Goal: Information Seeking & Learning: Learn about a topic

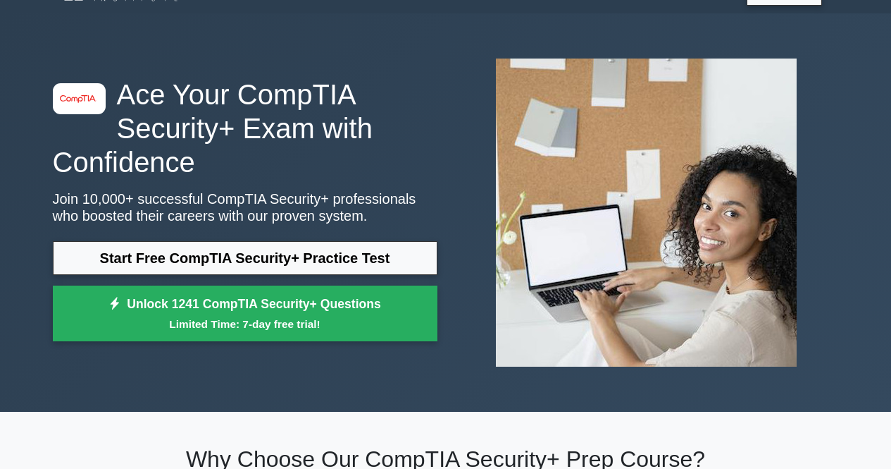
scroll to position [70, 0]
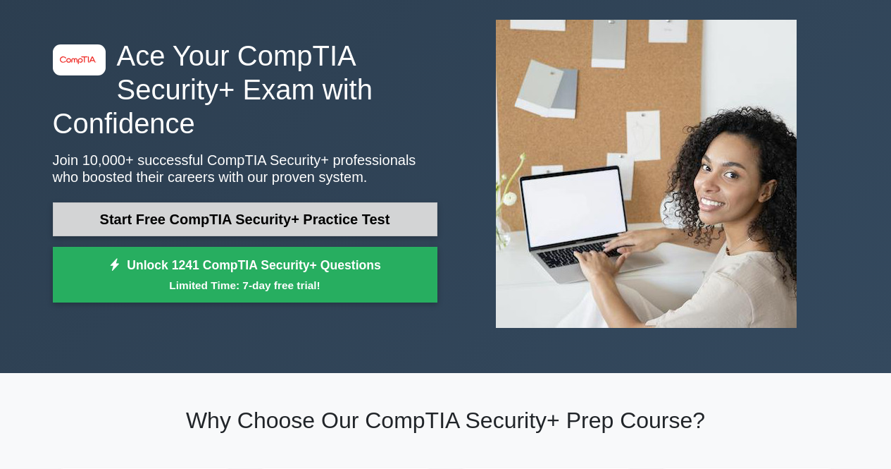
click at [365, 221] on link "Start Free CompTIA Security+ Practice Test" at bounding box center [245, 219] width 385 height 34
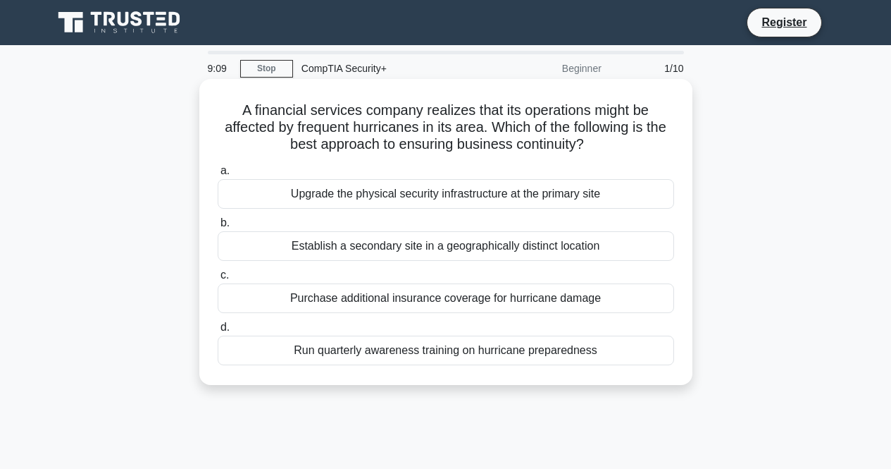
click at [500, 242] on div "Establish a secondary site in a geographically distinct location" at bounding box center [446, 246] width 457 height 30
click at [218, 228] on input "b. Establish a secondary site in a geographically distinct location" at bounding box center [218, 222] width 0 height 9
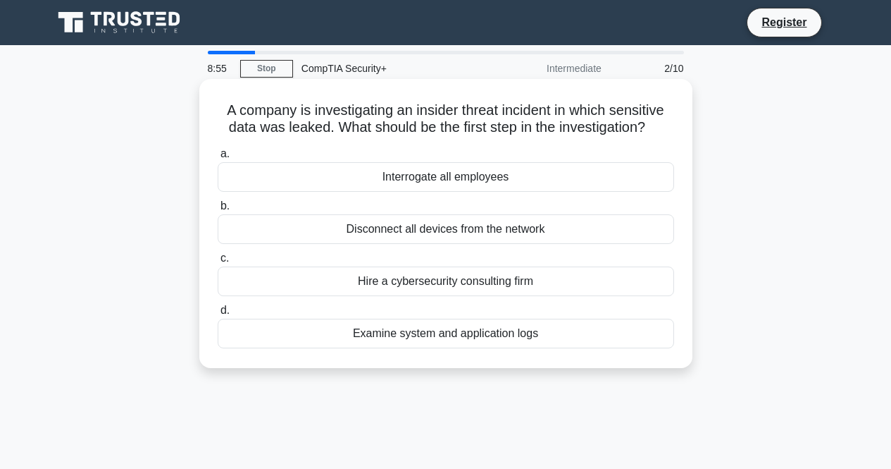
click at [521, 233] on div "Disconnect all devices from the network" at bounding box center [446, 229] width 457 height 30
click at [218, 211] on input "b. Disconnect all devices from the network" at bounding box center [218, 206] width 0 height 9
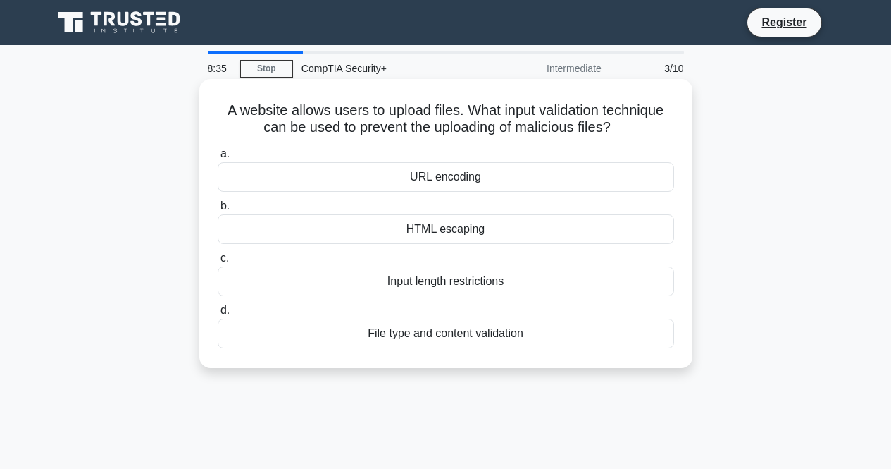
click at [526, 333] on div "File type and content validation" at bounding box center [446, 334] width 457 height 30
click at [218, 315] on input "d. File type and content validation" at bounding box center [218, 310] width 0 height 9
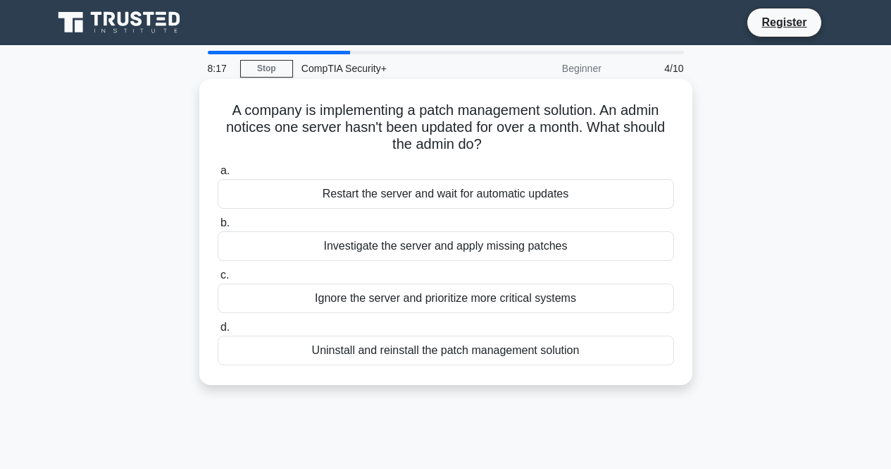
click at [499, 253] on div "Investigate the server and apply missing patches" at bounding box center [446, 246] width 457 height 30
click at [218, 228] on input "b. Investigate the server and apply missing patches" at bounding box center [218, 222] width 0 height 9
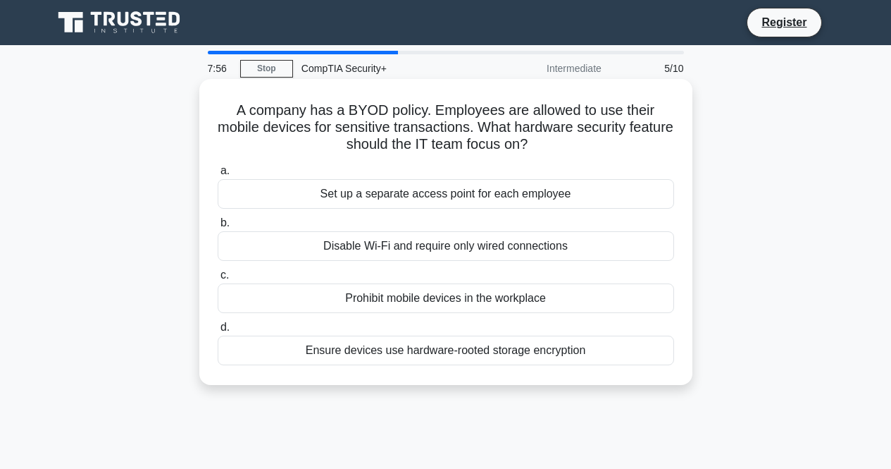
click at [584, 346] on div "Ensure devices use hardware-rooted storage encryption" at bounding box center [446, 350] width 457 height 30
click at [218, 332] on input "d. Ensure devices use hardware-rooted storage encryption" at bounding box center [218, 327] width 0 height 9
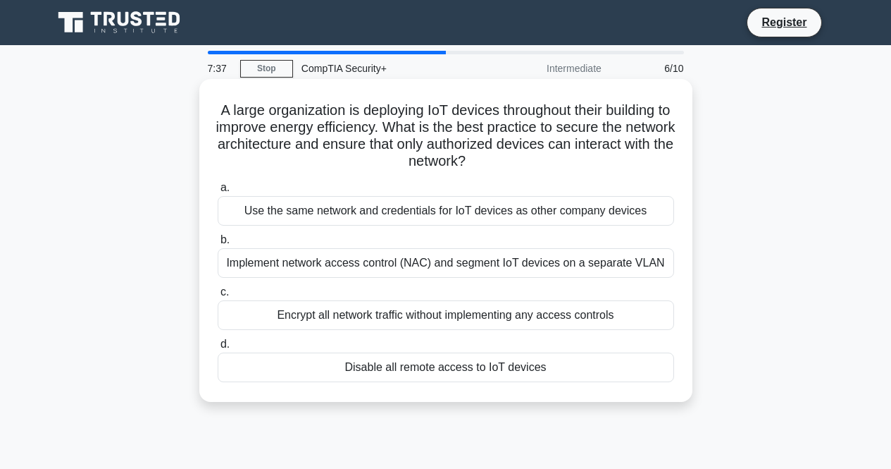
click at [643, 272] on div "Implement network access control (NAC) and segment IoT devices on a separate VL…" at bounding box center [446, 263] width 457 height 30
click at [218, 245] on input "b. Implement network access control (NAC) and segment IoT devices on a separate…" at bounding box center [218, 239] width 0 height 9
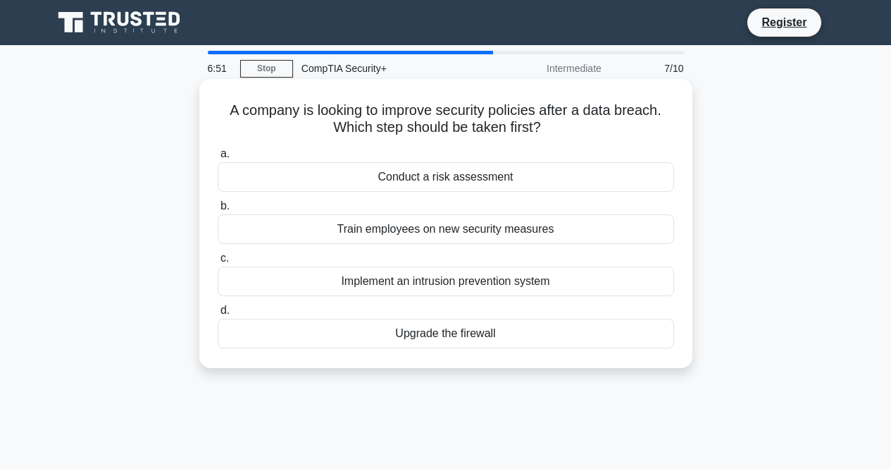
click at [513, 183] on div "Conduct a risk assessment" at bounding box center [446, 177] width 457 height 30
click at [218, 159] on input "a. Conduct a risk assessment" at bounding box center [218, 153] width 0 height 9
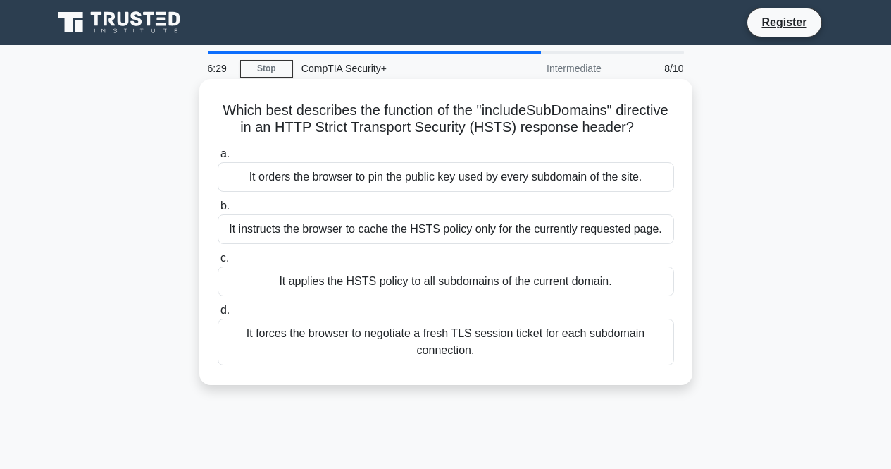
click at [483, 296] on div "It applies the HSTS policy to all subdomains of the current domain." at bounding box center [446, 281] width 457 height 30
click at [218, 263] on input "c. It applies the HSTS policy to all subdomains of the current domain." at bounding box center [218, 258] width 0 height 9
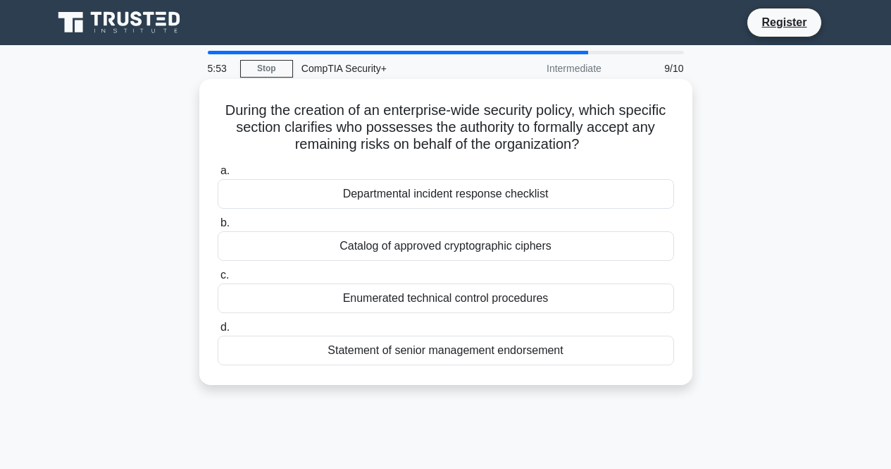
click at [617, 187] on div "Departmental incident response checklist" at bounding box center [446, 194] width 457 height 30
click at [218, 175] on input "a. Departmental incident response checklist" at bounding box center [218, 170] width 0 height 9
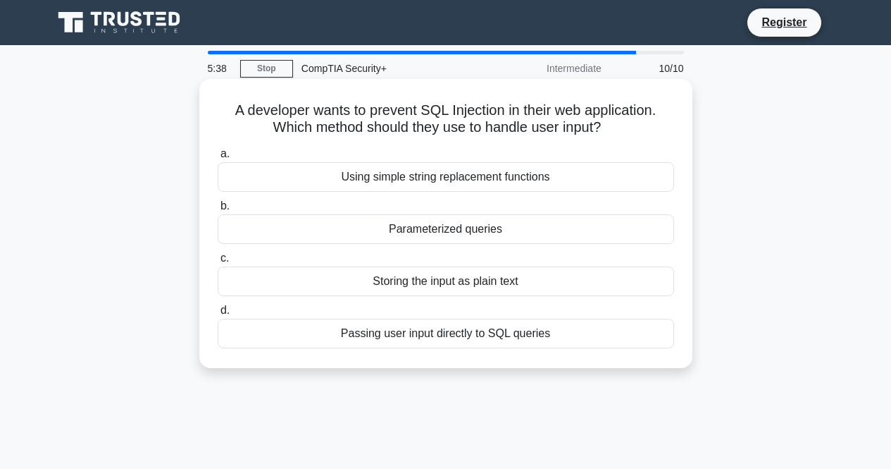
click at [617, 229] on div "Parameterized queries" at bounding box center [446, 229] width 457 height 30
click at [218, 211] on input "b. Parameterized queries" at bounding box center [218, 206] width 0 height 9
